Goal: Find specific page/section: Find specific page/section

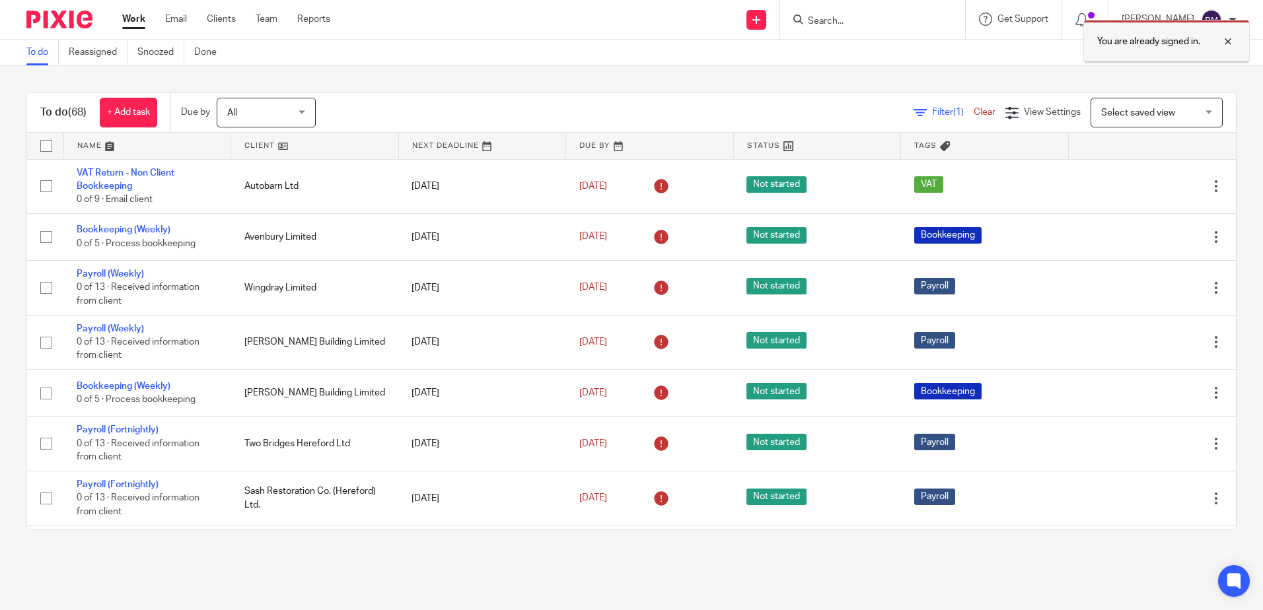
click at [1224, 43] on div at bounding box center [1218, 42] width 36 height 16
click at [834, 20] on input "Search" at bounding box center [865, 22] width 119 height 12
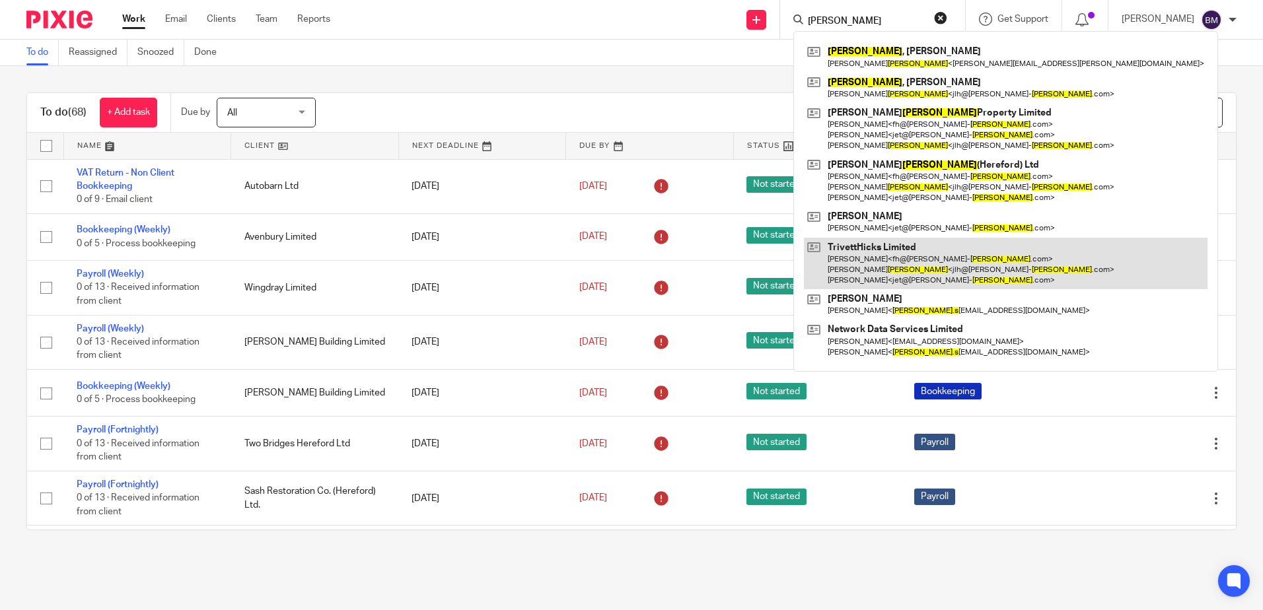
type input "hicks"
click at [925, 256] on link at bounding box center [1006, 264] width 404 height 52
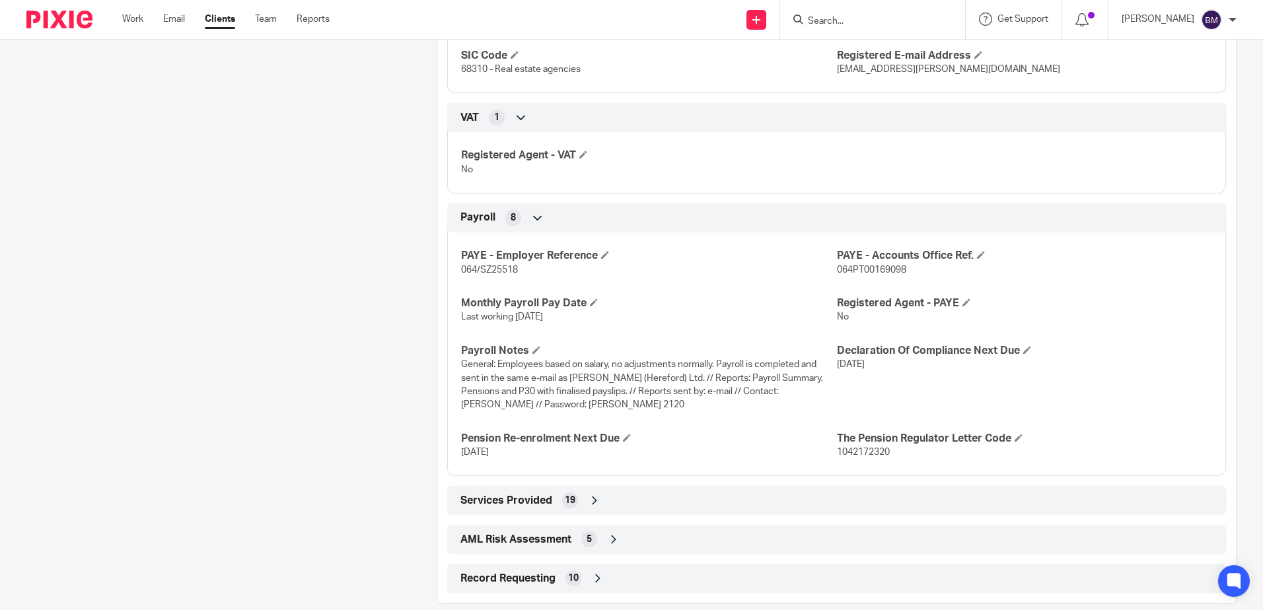
scroll to position [1183, 0]
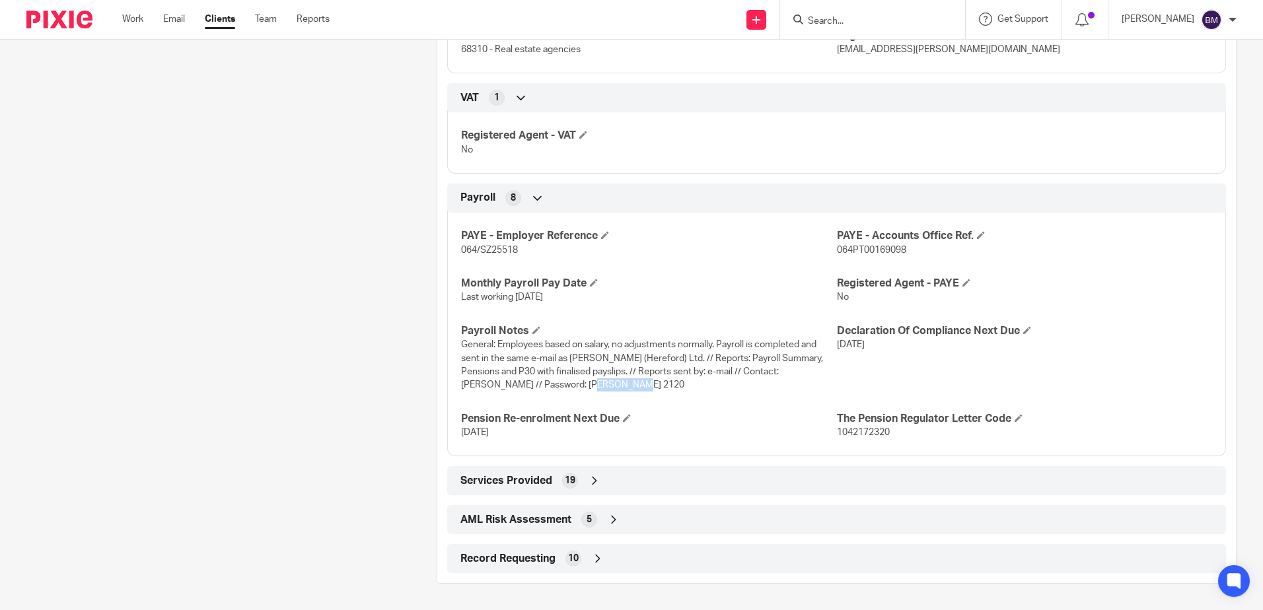
drag, startPoint x: 598, startPoint y: 385, endPoint x: 556, endPoint y: 386, distance: 41.6
click at [556, 386] on span "General: Employees based on salary, no adjustments normally. Payroll is complet…" at bounding box center [642, 365] width 362 height 50
copy span "[PERSON_NAME] 2120"
click at [867, 17] on input "Search" at bounding box center [865, 22] width 119 height 12
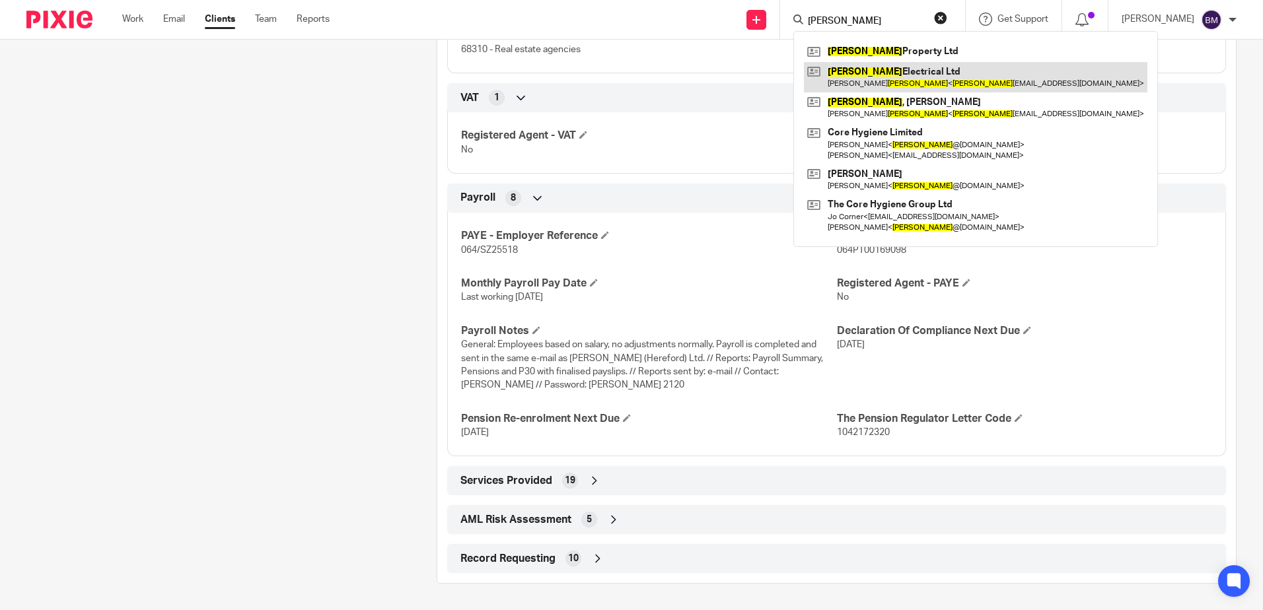
type input "[PERSON_NAME]"
click at [960, 85] on link at bounding box center [975, 77] width 343 height 30
